Goal: Browse casually: Explore the website without a specific task or goal

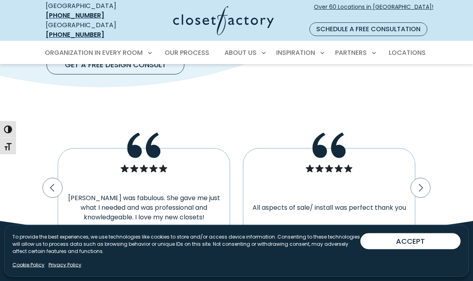
scroll to position [1365, 0]
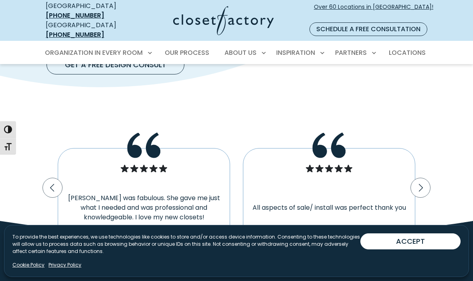
click at [420, 178] on icon "Next slide" at bounding box center [421, 188] width 20 height 20
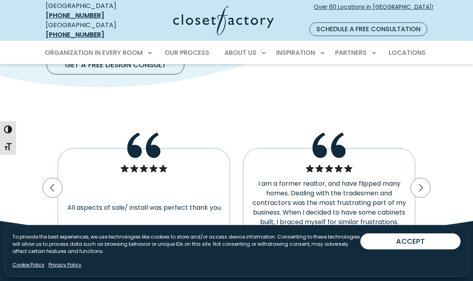
click at [423, 184] on icon "Next slide" at bounding box center [421, 188] width 4 height 8
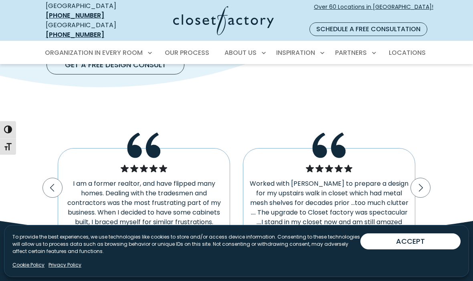
click at [419, 178] on icon "Next slide" at bounding box center [421, 188] width 20 height 20
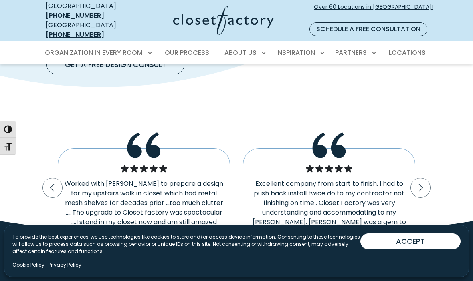
click at [422, 178] on icon "Next slide" at bounding box center [421, 188] width 20 height 20
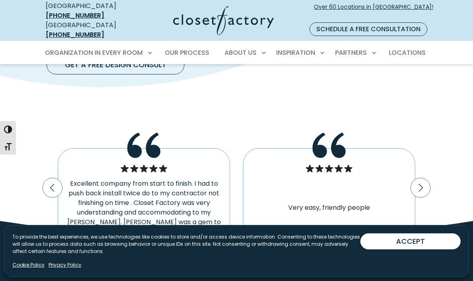
click at [422, 178] on icon "Next slide" at bounding box center [421, 188] width 20 height 20
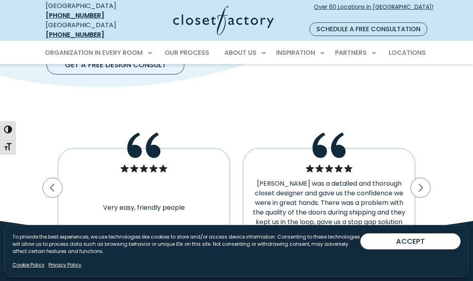
click at [423, 178] on icon "Next slide" at bounding box center [421, 188] width 20 height 20
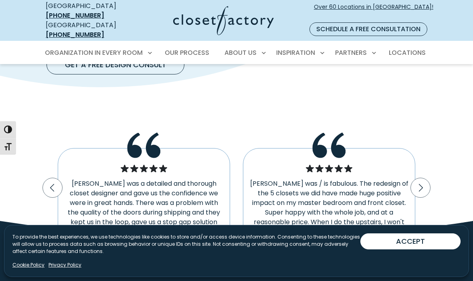
click at [417, 178] on icon "Next slide" at bounding box center [421, 188] width 20 height 20
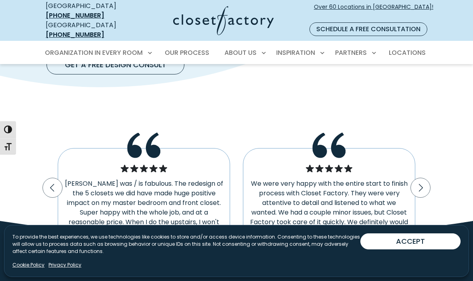
click at [418, 178] on icon "Next slide" at bounding box center [421, 188] width 20 height 20
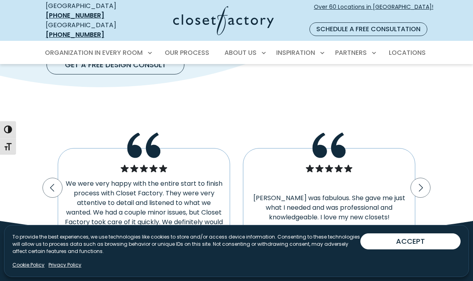
click at [420, 178] on icon "Next slide" at bounding box center [421, 188] width 20 height 20
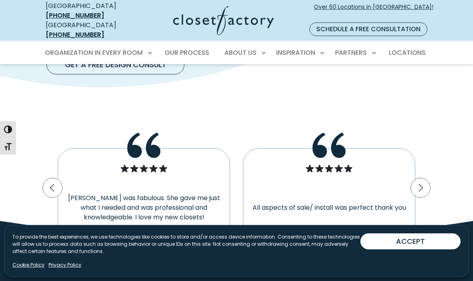
click at [422, 178] on icon "Next slide" at bounding box center [421, 188] width 20 height 20
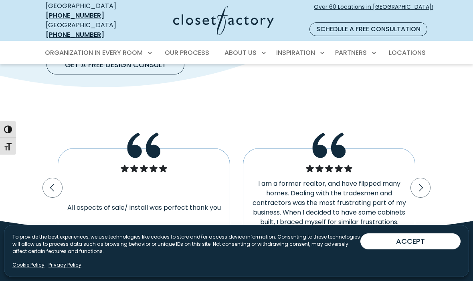
click at [420, 178] on icon "Next slide" at bounding box center [421, 188] width 20 height 20
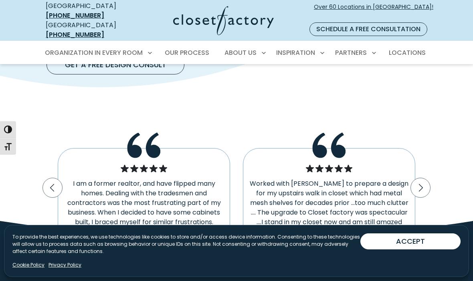
click at [422, 178] on icon "Next slide" at bounding box center [421, 188] width 20 height 20
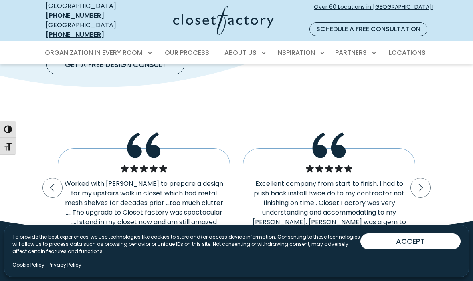
click at [422, 184] on icon "Next slide" at bounding box center [421, 188] width 4 height 8
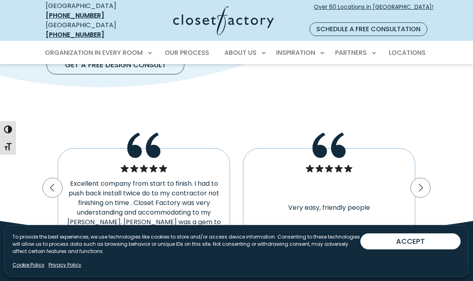
click at [423, 178] on icon "Next slide" at bounding box center [421, 188] width 20 height 20
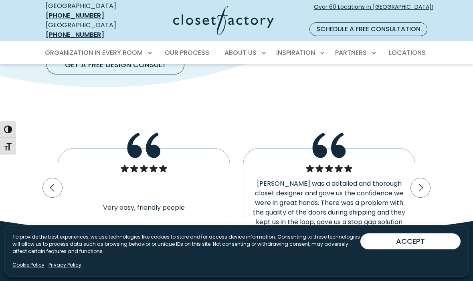
click at [422, 184] on icon "Next slide" at bounding box center [421, 188] width 4 height 8
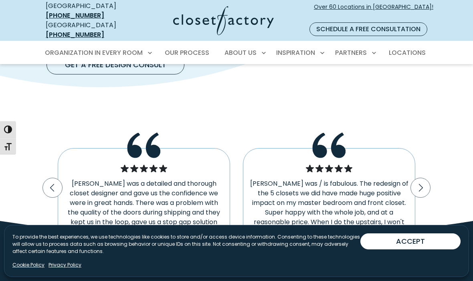
click at [420, 178] on icon "Next slide" at bounding box center [421, 188] width 20 height 20
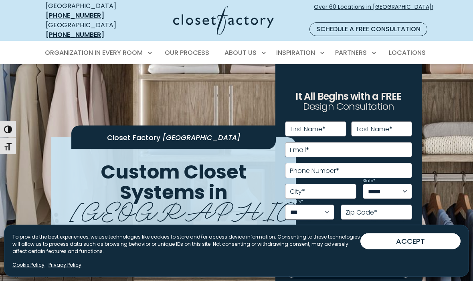
scroll to position [0, 0]
